Goal: Navigation & Orientation: Go to known website

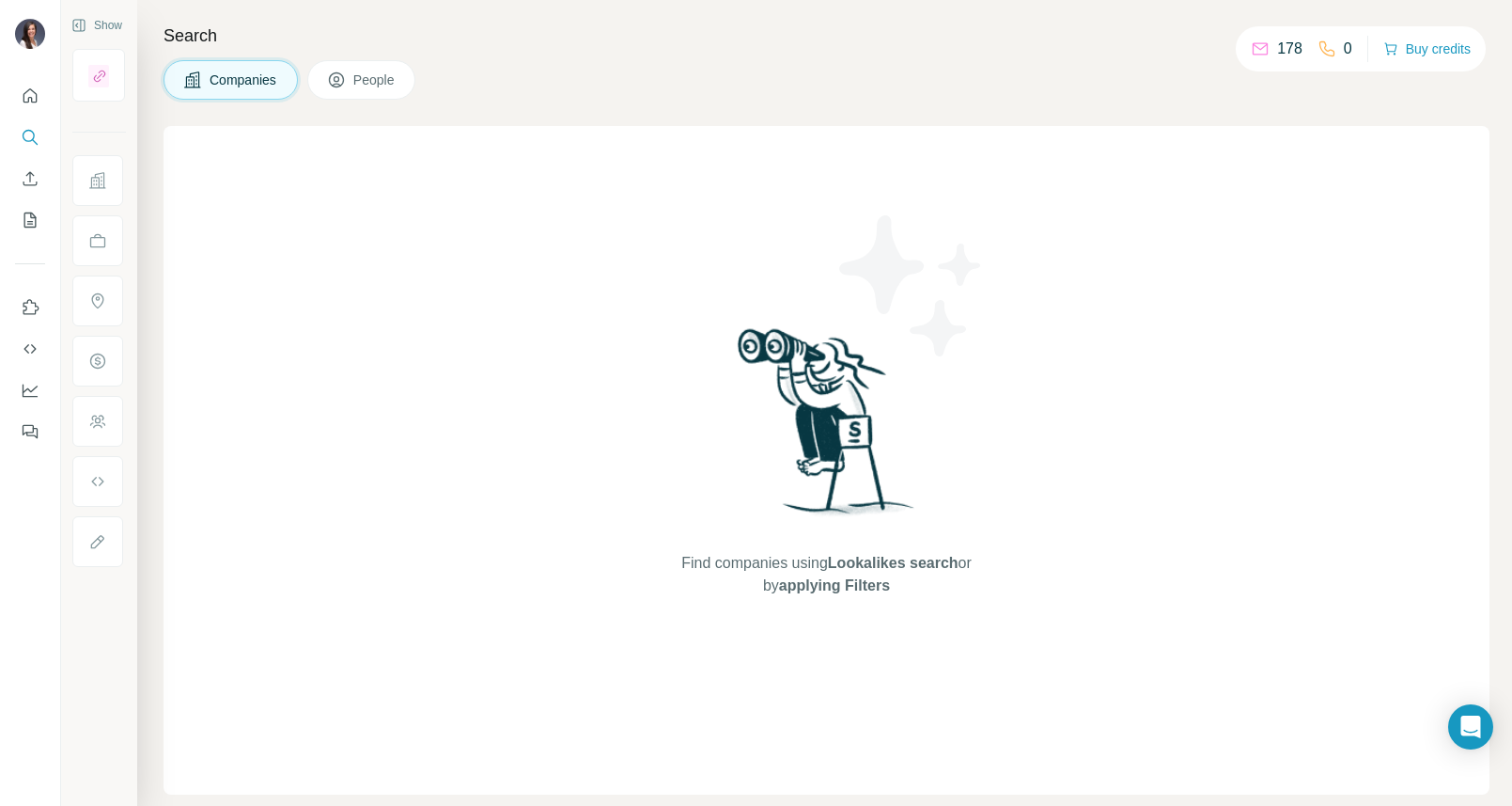
click at [367, 82] on span "People" at bounding box center [374, 80] width 43 height 19
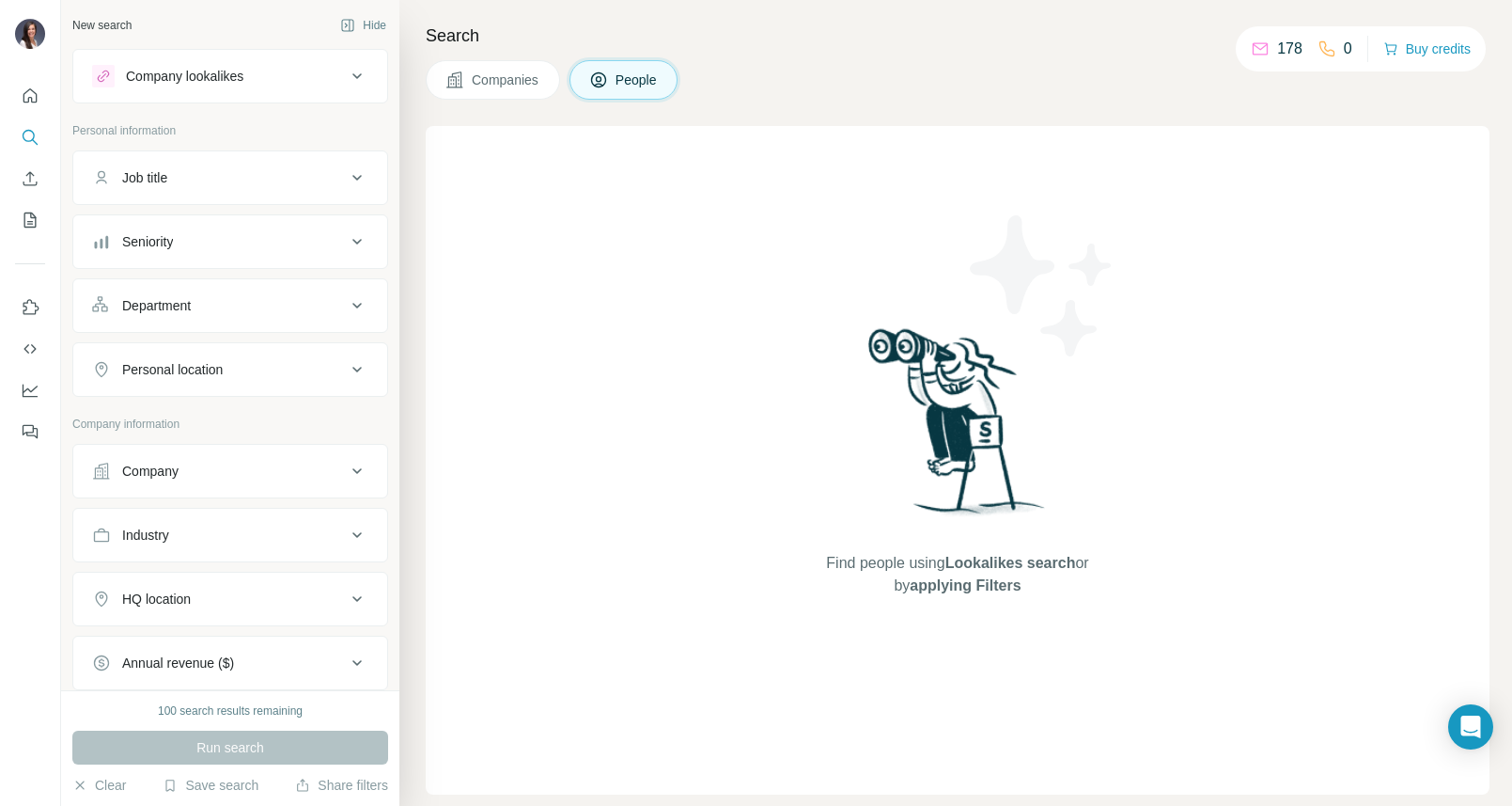
click at [470, 39] on h4 "Search" at bounding box center [957, 36] width 1064 height 27
click at [31, 97] on icon "Quick start" at bounding box center [31, 96] width 19 height 19
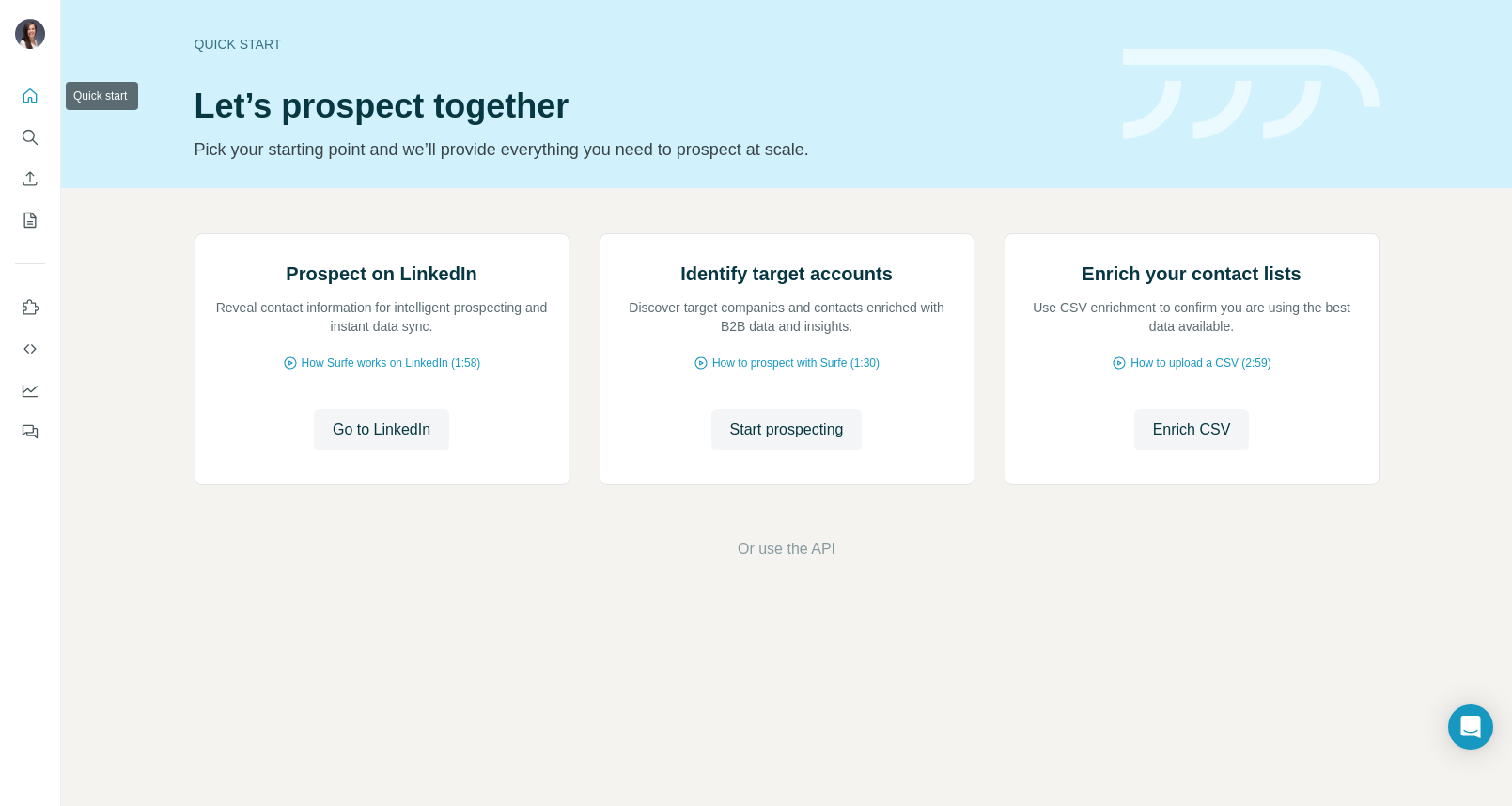
click at [31, 97] on icon "Quick start" at bounding box center [31, 96] width 19 height 19
click at [408, 441] on span "Go to LinkedIn" at bounding box center [382, 430] width 97 height 23
